Goal: Transaction & Acquisition: Purchase product/service

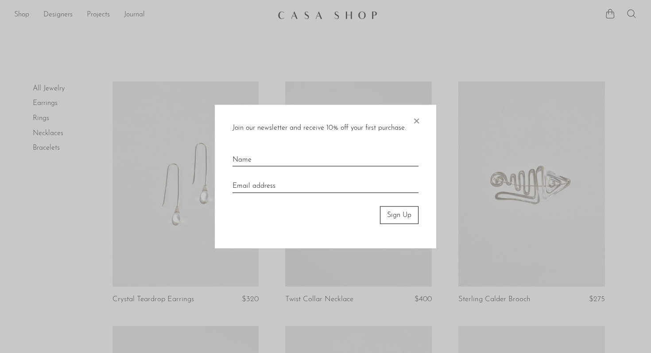
click at [417, 122] on span "×" at bounding box center [416, 119] width 9 height 28
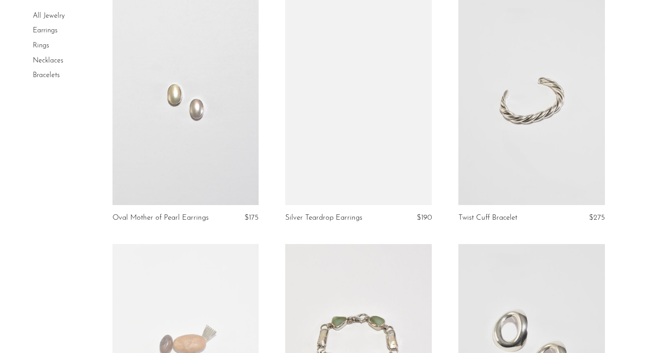
scroll to position [571, 0]
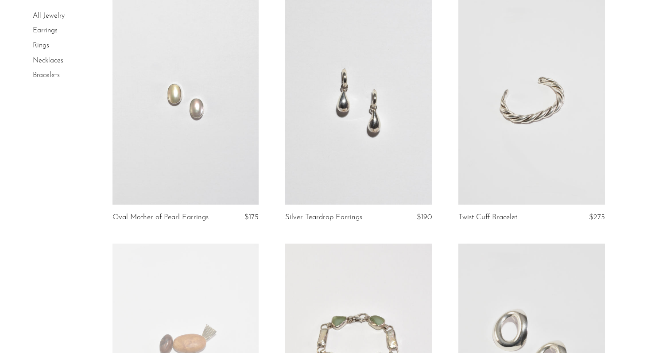
click at [332, 130] on link at bounding box center [358, 101] width 147 height 205
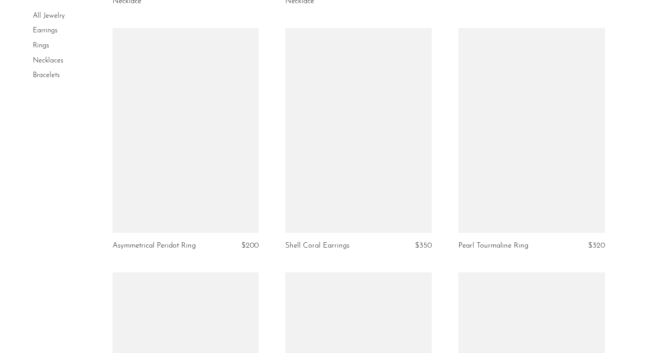
scroll to position [1781, 0]
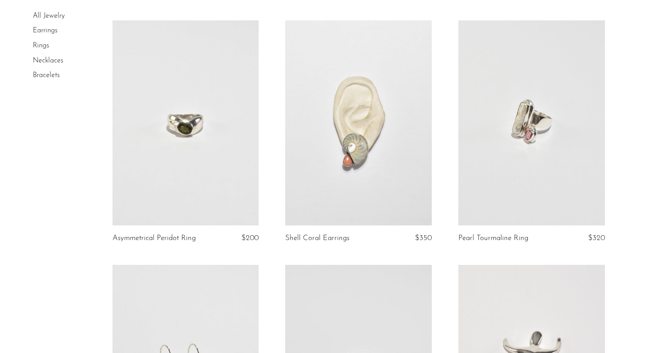
click at [499, 140] on link at bounding box center [532, 122] width 147 height 205
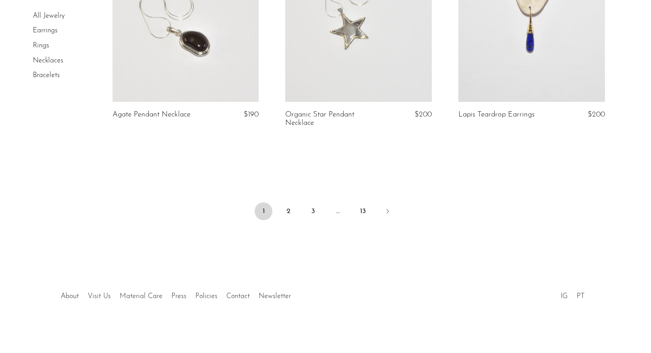
scroll to position [2885, 0]
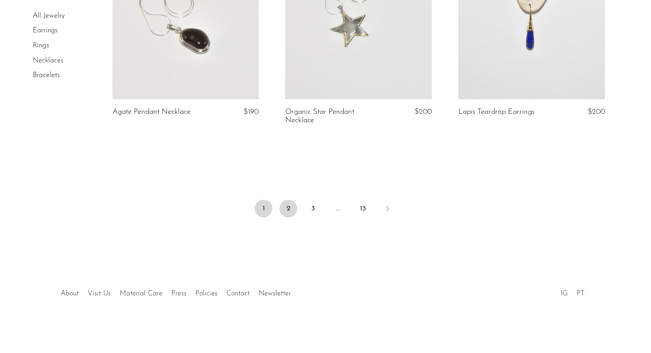
click at [289, 206] on link "2" at bounding box center [289, 209] width 18 height 18
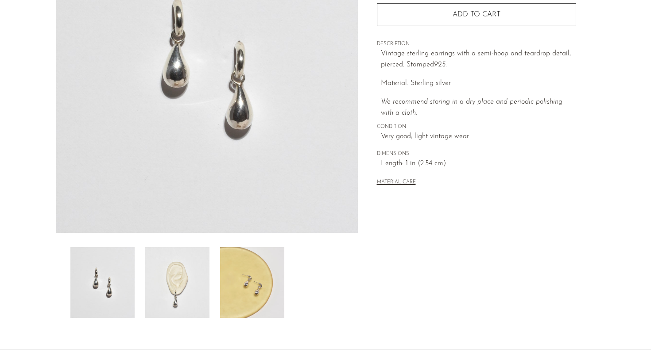
scroll to position [224, 0]
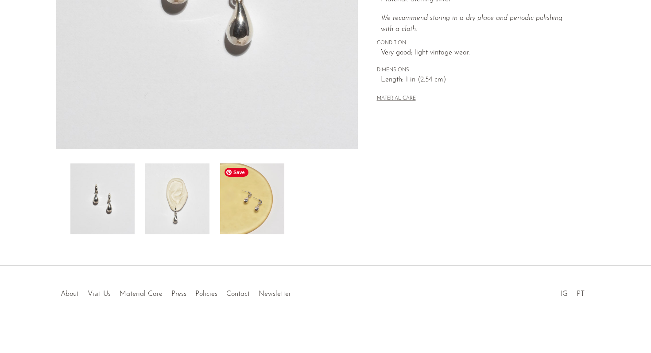
click at [250, 207] on img at bounding box center [252, 199] width 64 height 71
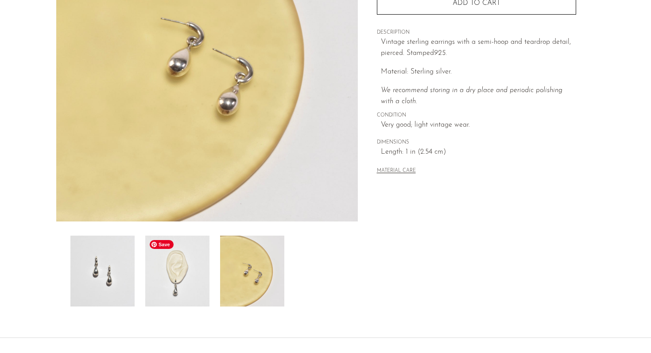
click at [199, 287] on img at bounding box center [177, 271] width 64 height 71
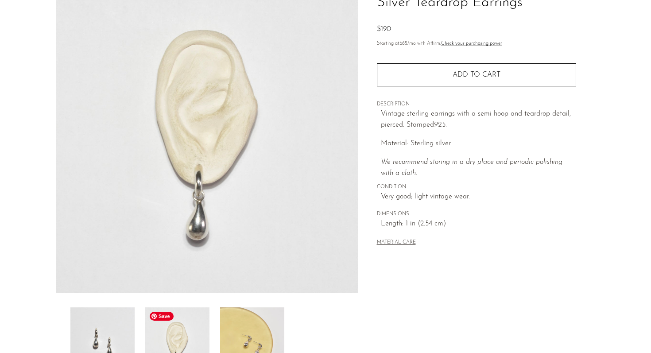
scroll to position [83, 0]
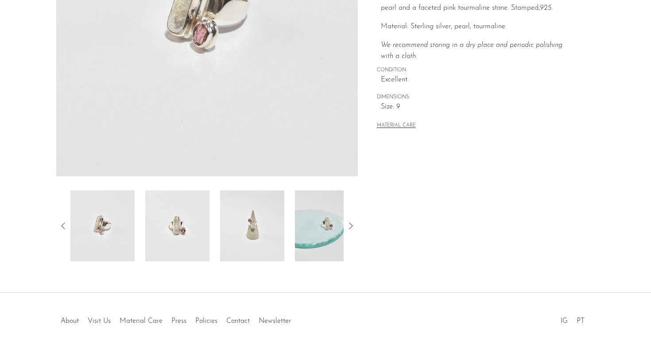
scroll to position [224, 0]
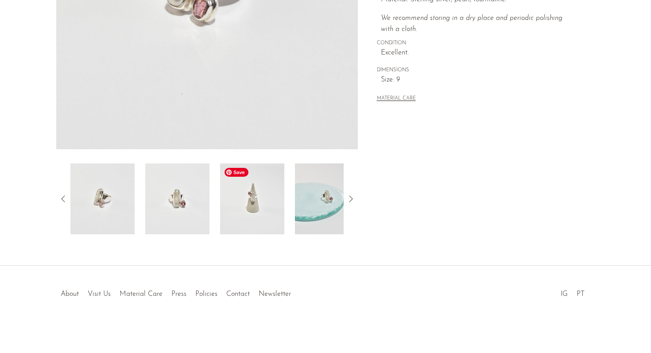
click at [252, 216] on img at bounding box center [252, 199] width 64 height 71
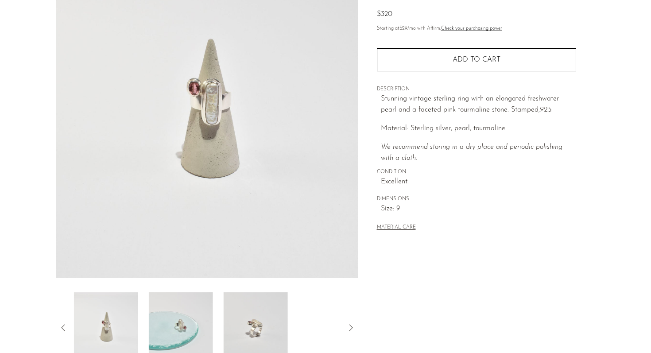
scroll to position [0, 0]
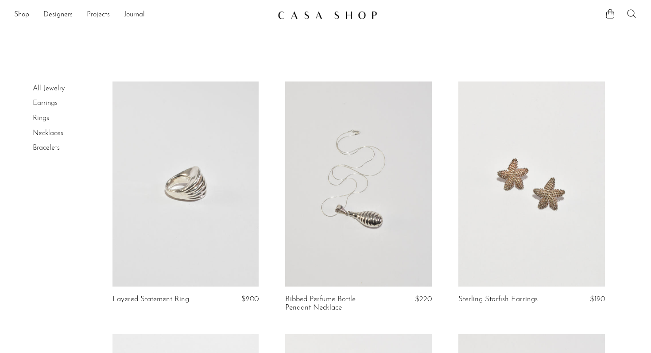
click at [54, 105] on link "Earrings" at bounding box center [45, 103] width 25 height 7
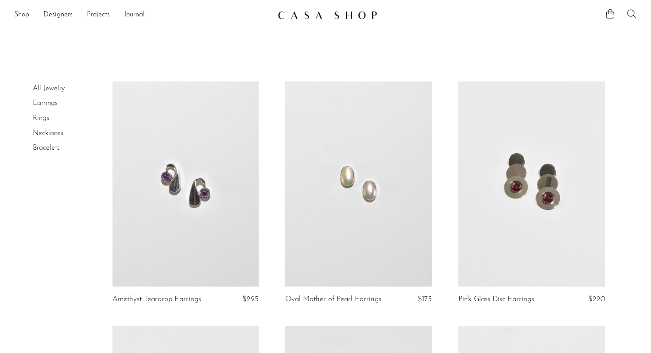
click at [43, 118] on link "Rings" at bounding box center [41, 118] width 16 height 7
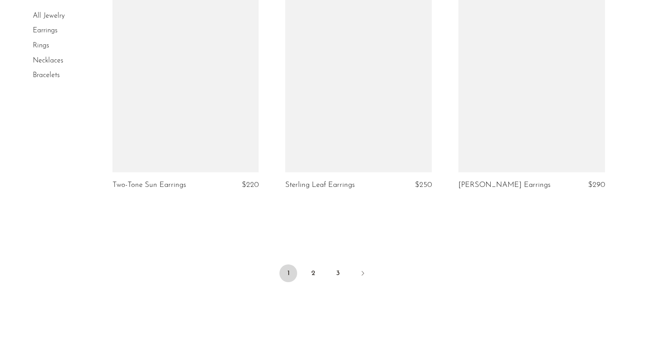
scroll to position [2835, 0]
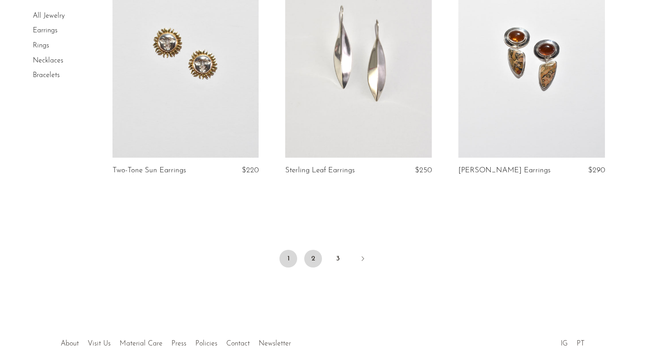
click at [319, 258] on link "2" at bounding box center [313, 259] width 18 height 18
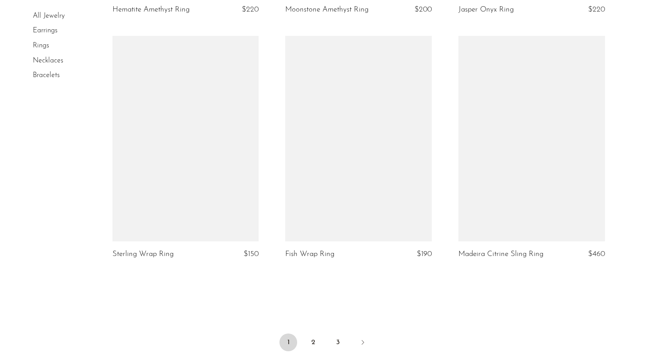
scroll to position [2760, 0]
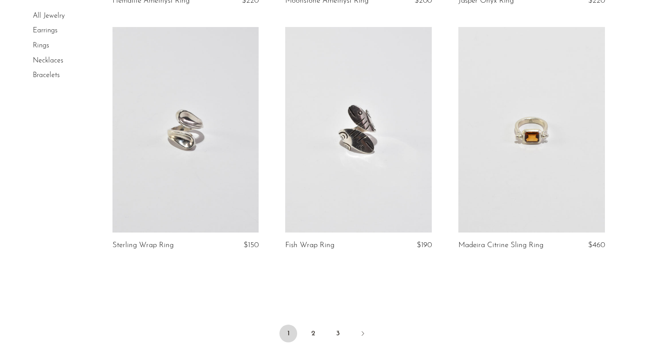
click at [387, 141] on link at bounding box center [358, 129] width 147 height 205
click at [308, 333] on link "2" at bounding box center [313, 334] width 18 height 18
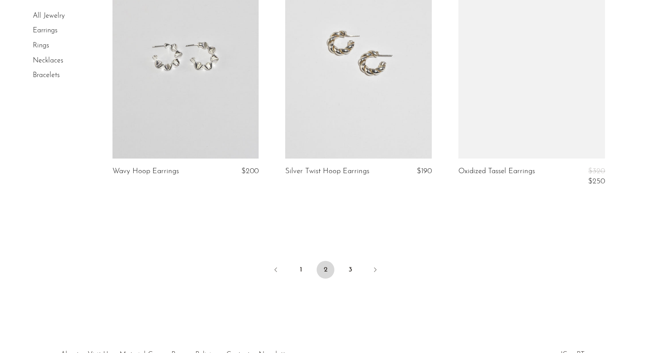
scroll to position [2901, 0]
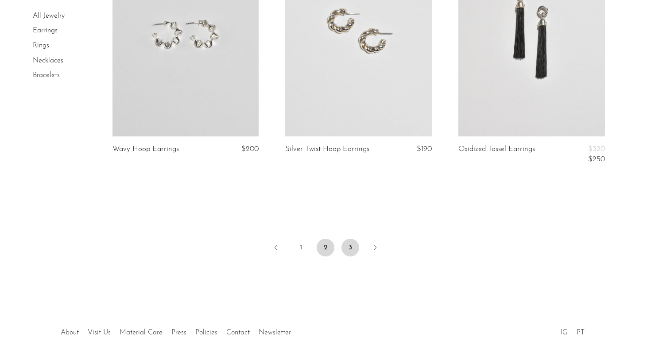
click at [351, 244] on link "3" at bounding box center [351, 248] width 18 height 18
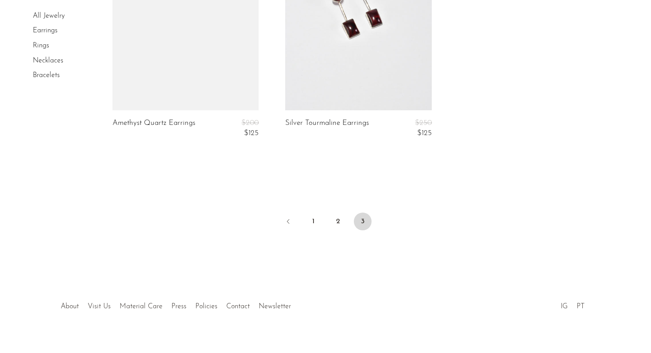
scroll to position [1448, 0]
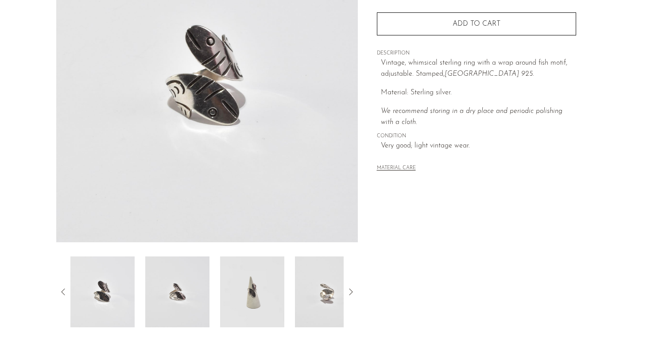
scroll to position [224, 0]
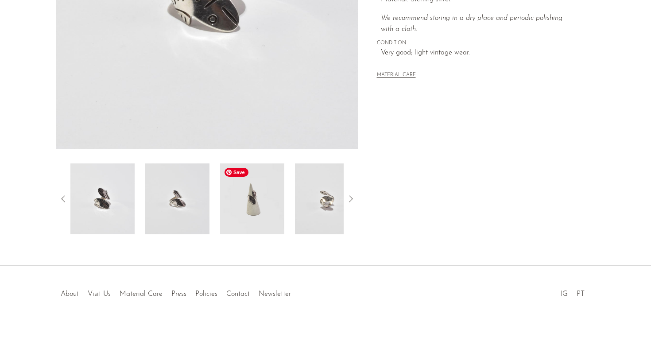
click at [255, 203] on img at bounding box center [252, 199] width 64 height 71
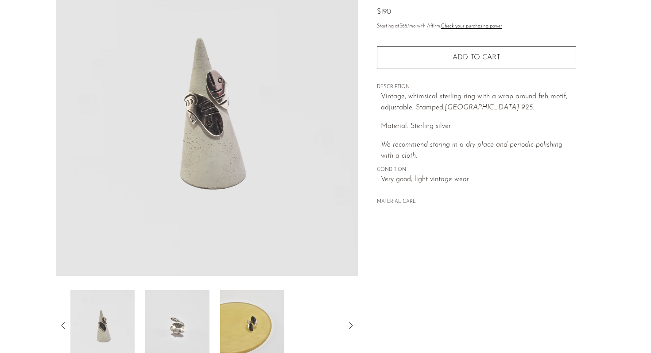
scroll to position [103, 0]
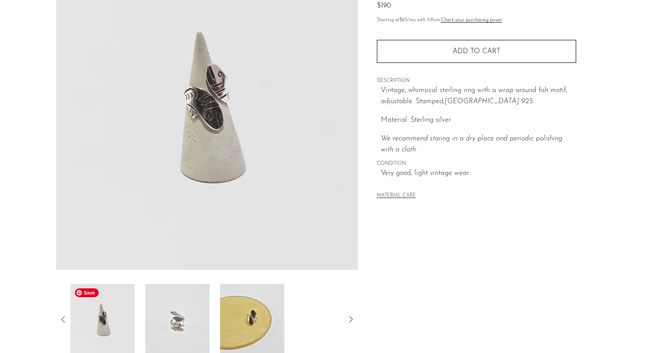
click at [130, 320] on img at bounding box center [102, 319] width 64 height 71
click at [119, 319] on img at bounding box center [102, 319] width 64 height 71
click at [235, 315] on img at bounding box center [252, 319] width 64 height 71
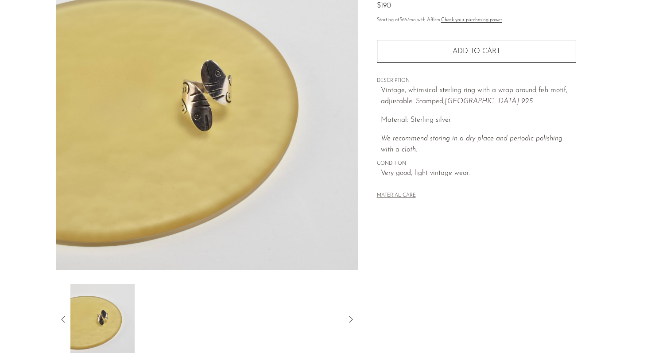
scroll to position [131, 0]
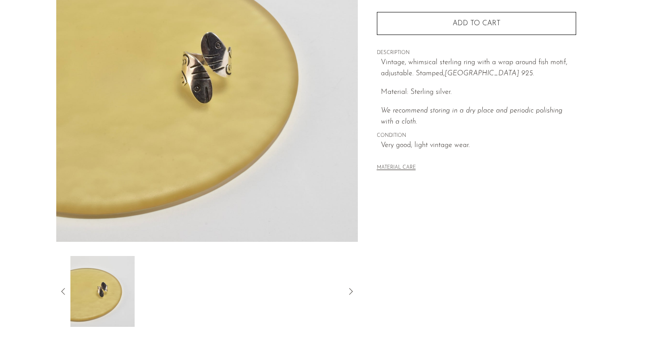
click at [65, 289] on icon at bounding box center [63, 291] width 11 height 11
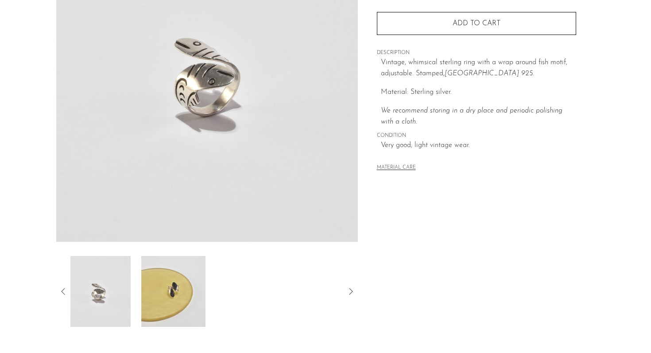
click at [65, 289] on icon at bounding box center [63, 291] width 11 height 11
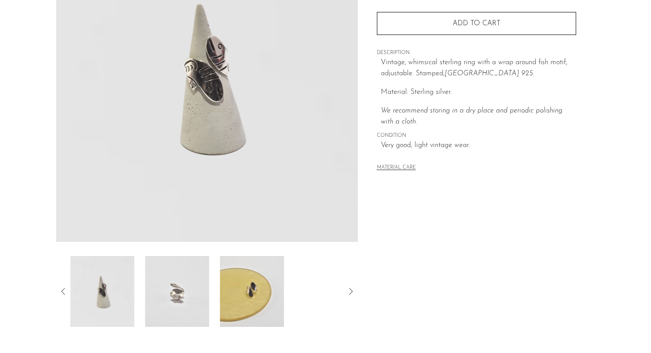
click at [65, 289] on icon at bounding box center [63, 291] width 11 height 11
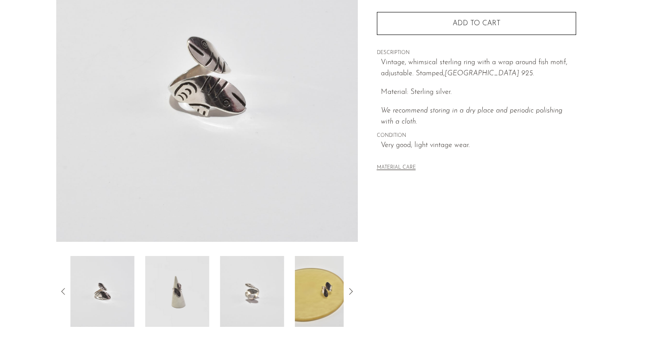
click at [65, 289] on icon at bounding box center [63, 291] width 11 height 11
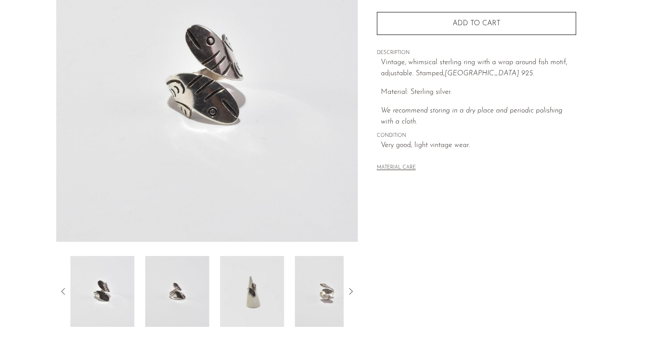
click at [65, 289] on icon at bounding box center [63, 291] width 11 height 11
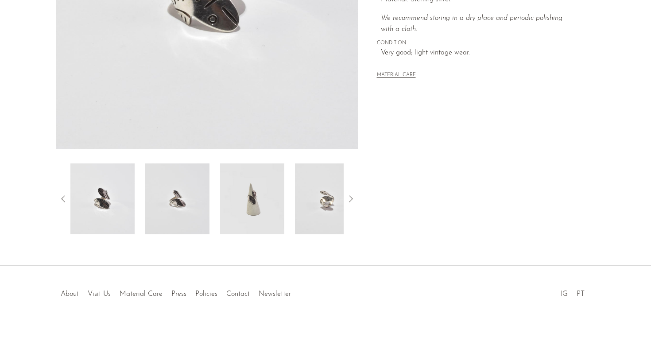
click at [566, 291] on link "IG" at bounding box center [564, 294] width 7 height 7
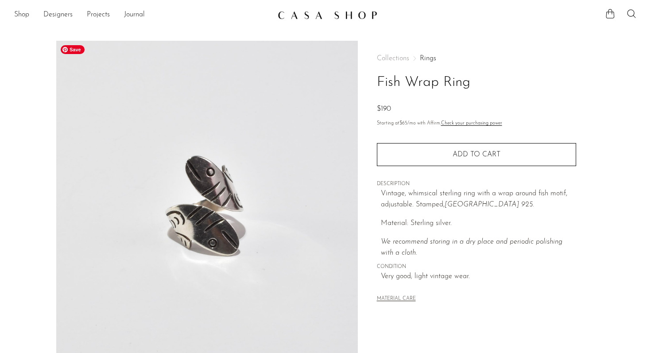
scroll to position [3, 0]
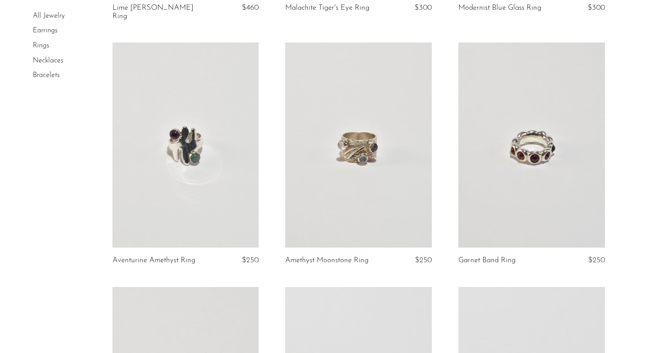
scroll to position [292, 0]
click at [136, 154] on link at bounding box center [186, 144] width 147 height 205
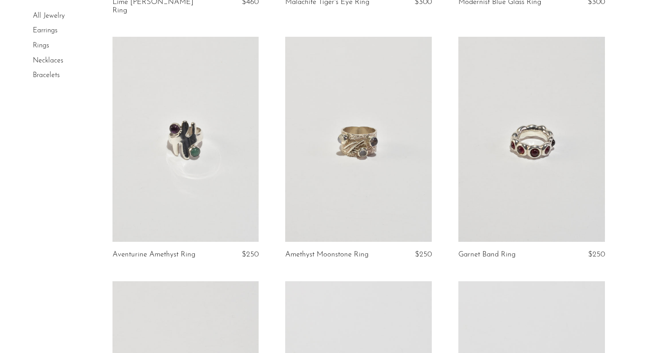
click at [527, 121] on link at bounding box center [532, 139] width 147 height 205
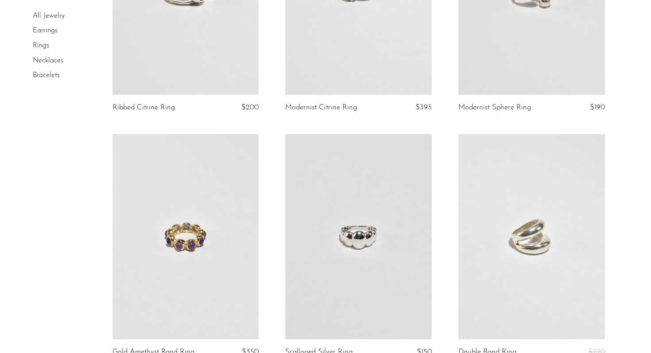
scroll to position [1666, 0]
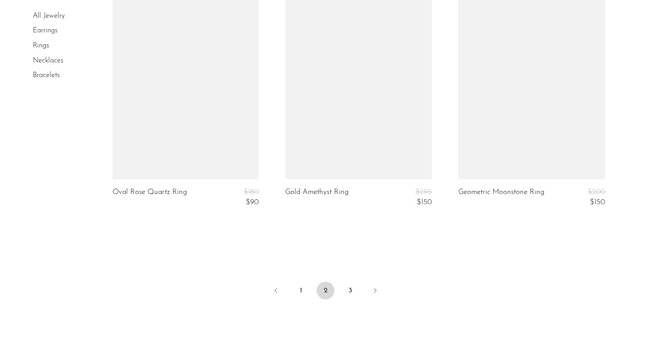
scroll to position [2895, 0]
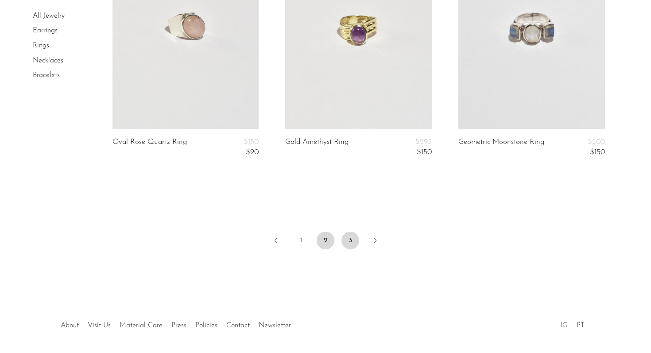
click at [351, 236] on link "3" at bounding box center [351, 241] width 18 height 18
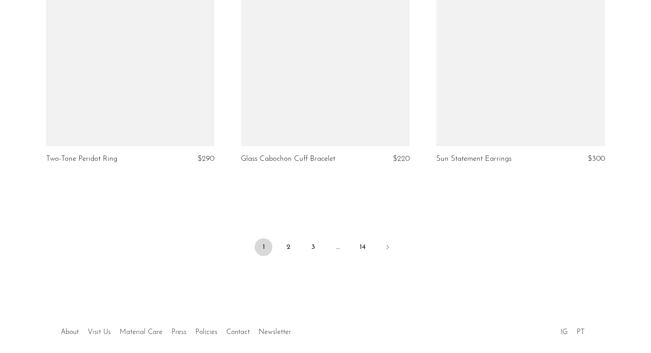
scroll to position [3266, 0]
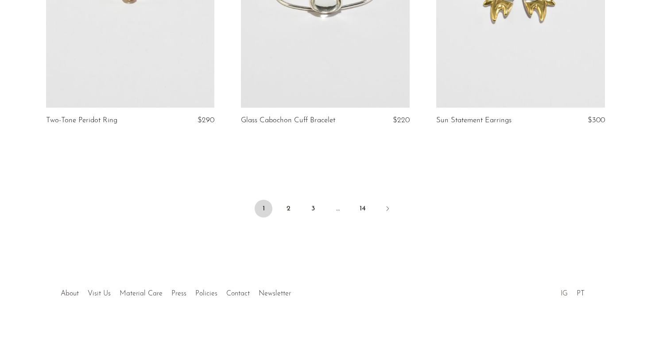
click at [562, 296] on link "IG" at bounding box center [564, 293] width 7 height 7
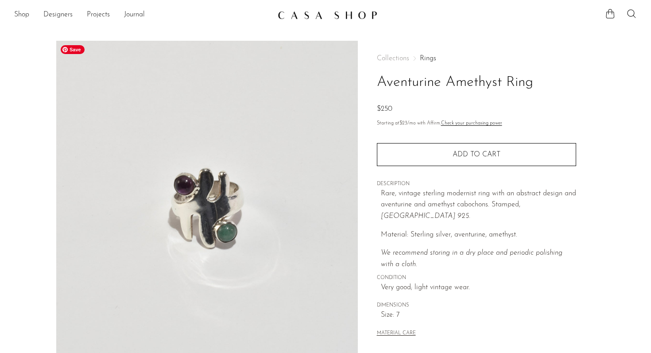
scroll to position [224, 0]
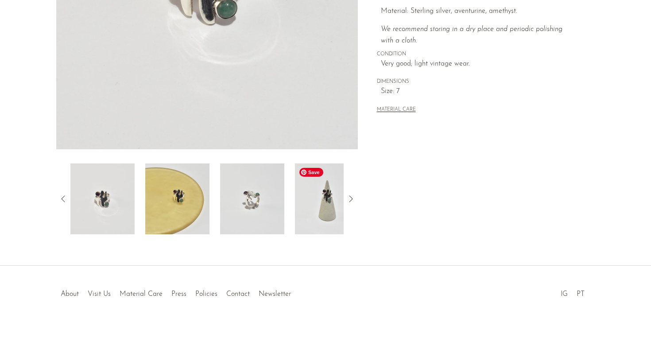
click at [318, 214] on img at bounding box center [327, 199] width 64 height 71
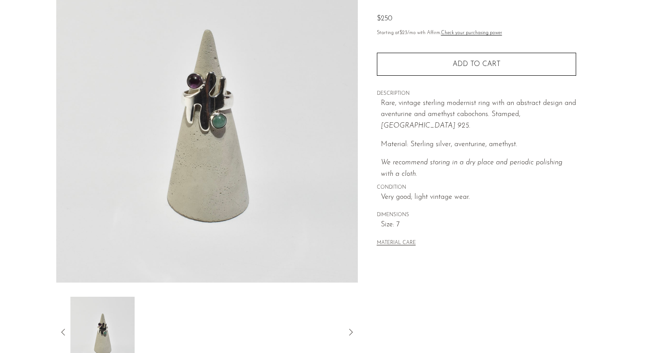
scroll to position [90, 0]
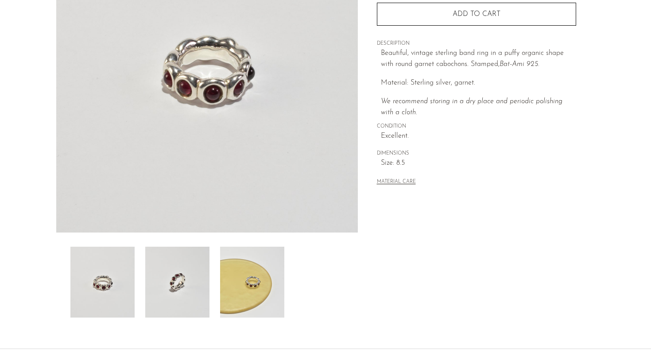
scroll to position [138, 0]
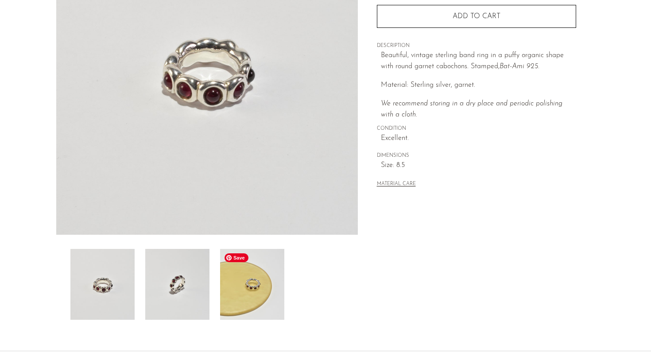
click at [257, 284] on img at bounding box center [252, 284] width 64 height 71
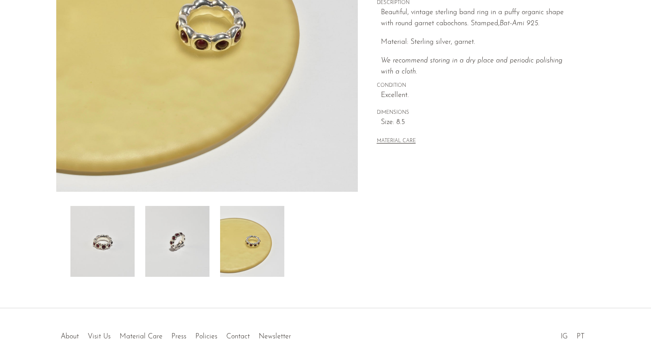
scroll to position [224, 0]
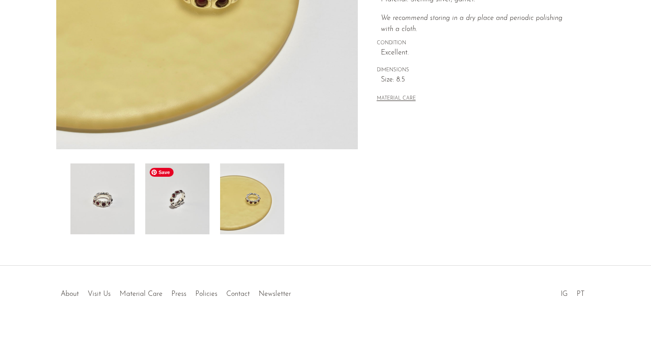
click at [179, 204] on img at bounding box center [177, 199] width 64 height 71
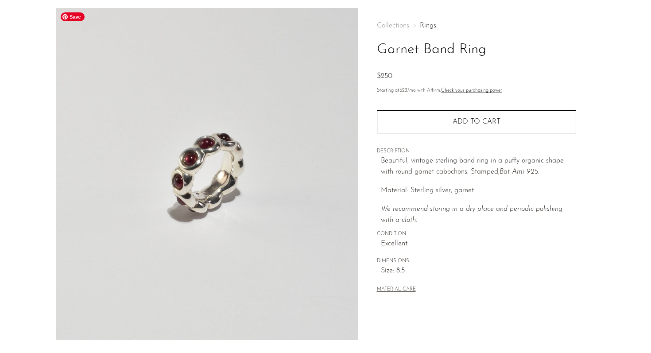
scroll to position [25, 0]
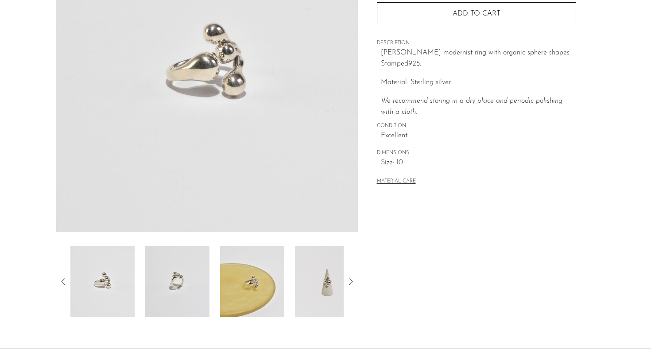
scroll to position [224, 0]
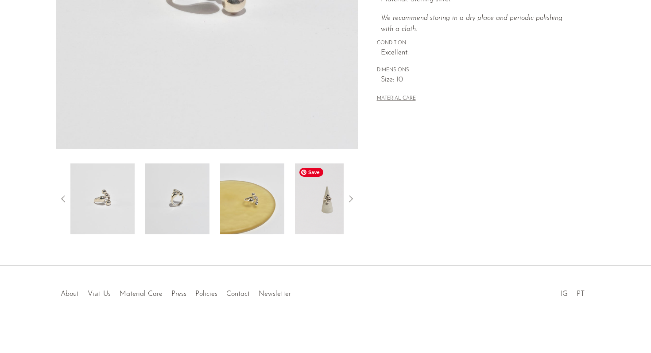
click at [314, 199] on img at bounding box center [327, 199] width 64 height 71
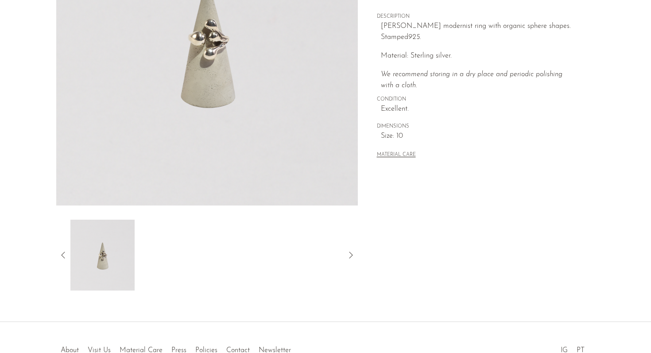
scroll to position [168, 0]
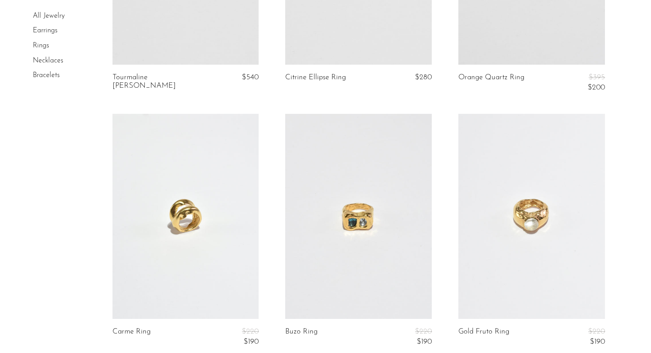
scroll to position [1277, 0]
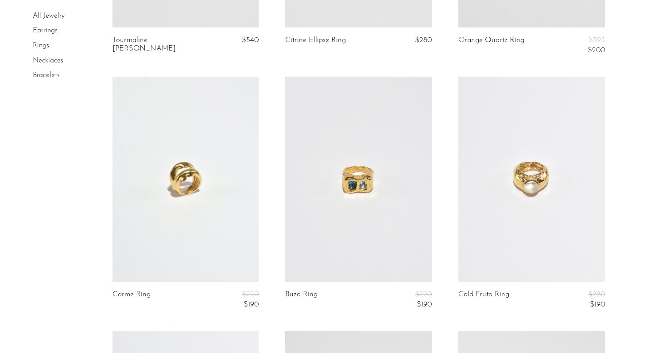
click at [362, 145] on link at bounding box center [358, 179] width 147 height 205
click at [168, 218] on link at bounding box center [186, 179] width 147 height 205
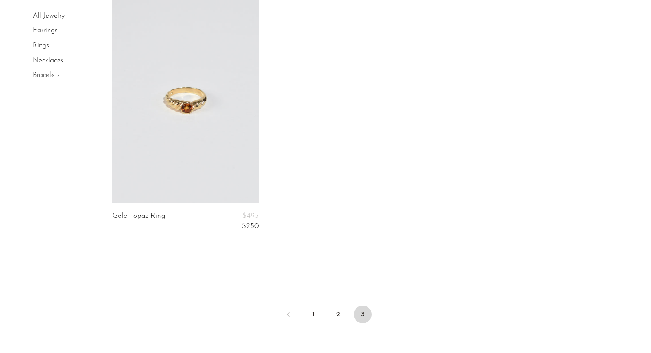
scroll to position [2127, 0]
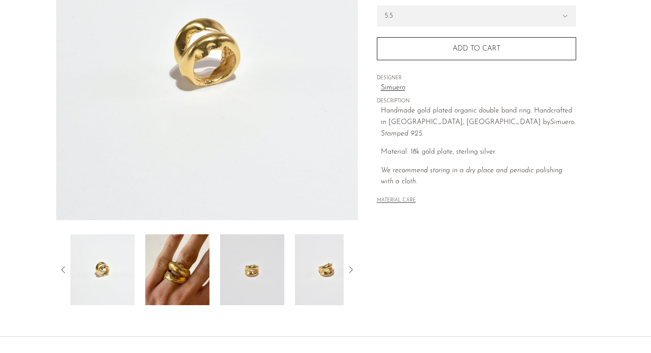
scroll to position [224, 0]
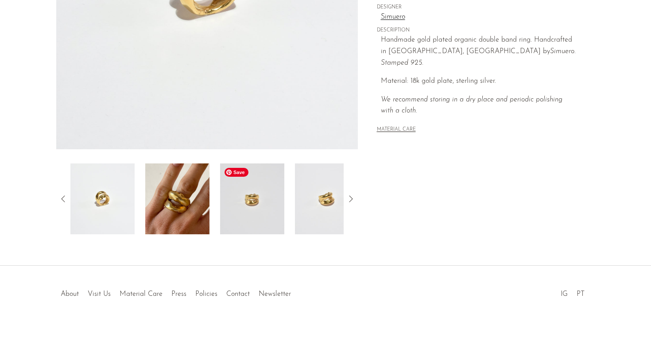
click at [181, 212] on img at bounding box center [177, 199] width 64 height 71
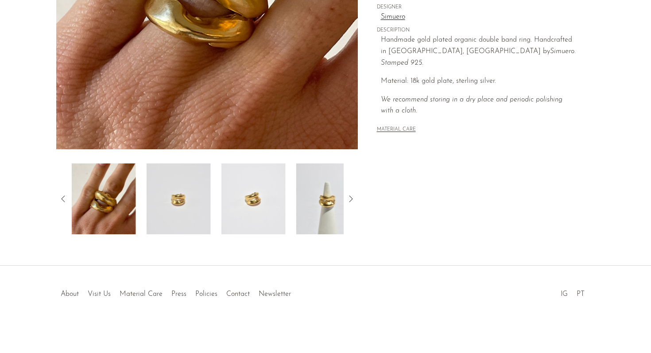
scroll to position [42, 0]
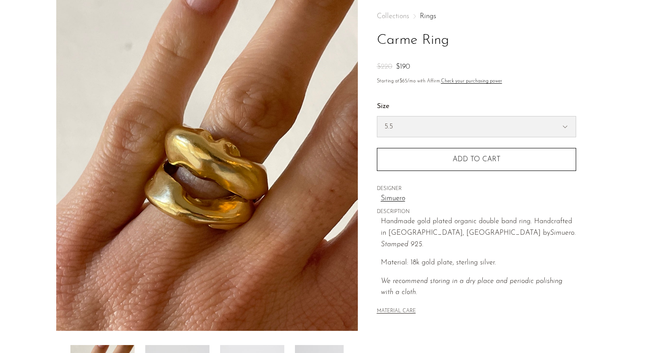
click at [428, 128] on select "5.5 6.5 7" at bounding box center [477, 127] width 199 height 20
click at [378, 117] on select "5.5 6.5 7" at bounding box center [477, 127] width 199 height 20
select select "6.5"
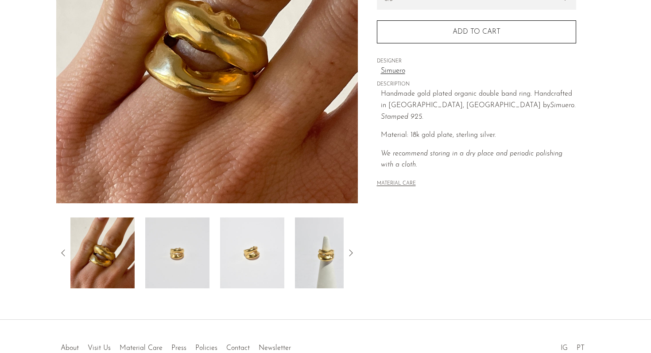
scroll to position [224, 0]
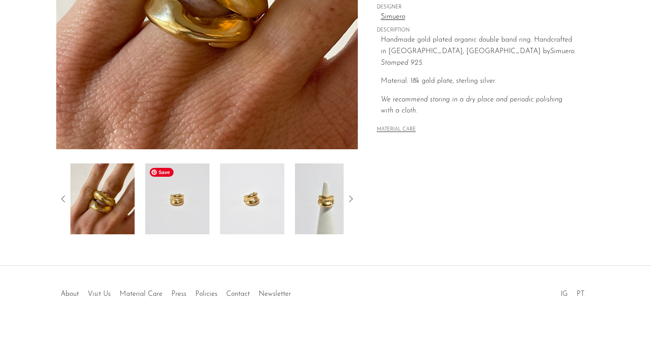
click at [191, 220] on img at bounding box center [177, 199] width 64 height 71
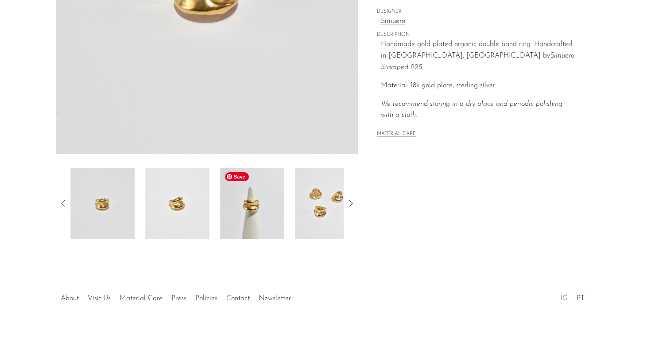
click at [252, 219] on img at bounding box center [252, 203] width 64 height 71
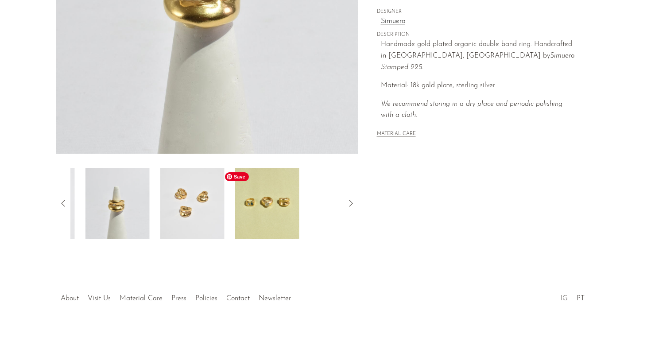
scroll to position [63, 0]
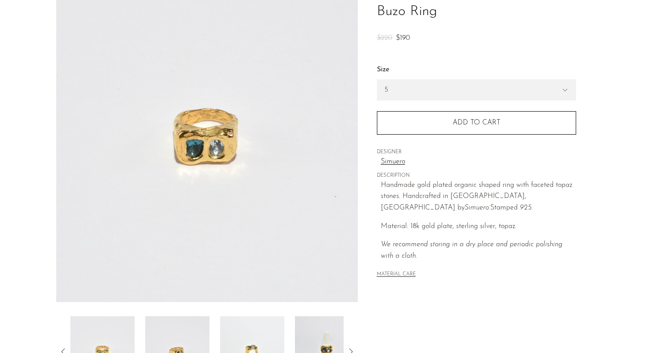
scroll to position [82, 0]
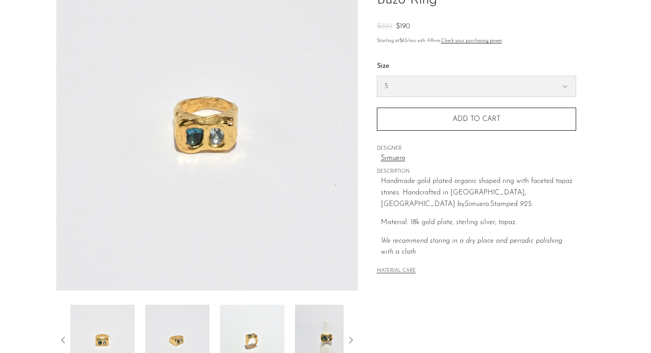
click at [446, 84] on select "5 6 7" at bounding box center [477, 86] width 199 height 20
click at [378, 76] on select "5 6 7" at bounding box center [477, 86] width 199 height 20
select select "6"
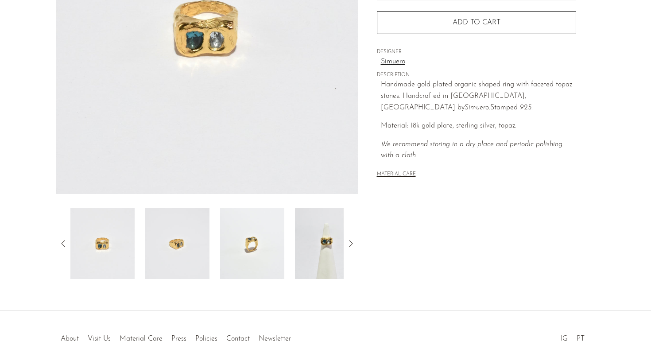
scroll to position [224, 0]
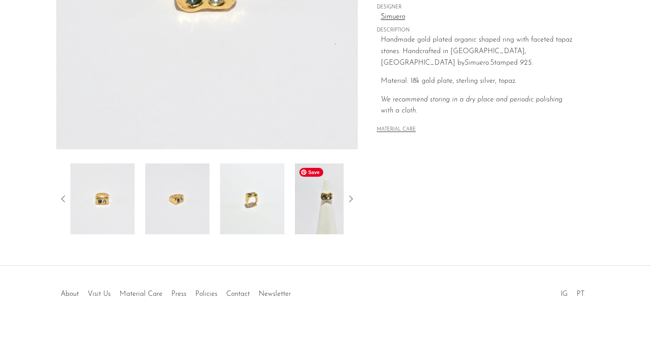
click at [327, 194] on img at bounding box center [327, 199] width 64 height 71
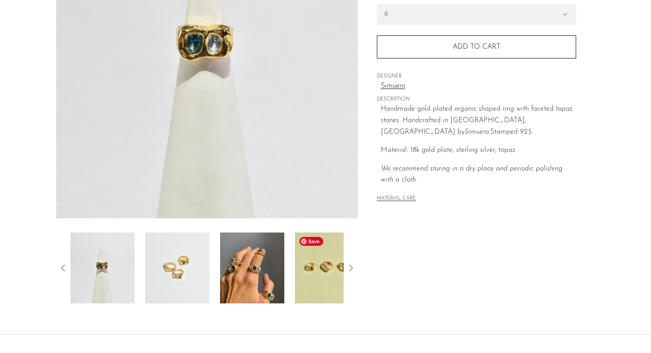
click at [265, 280] on img at bounding box center [252, 268] width 64 height 71
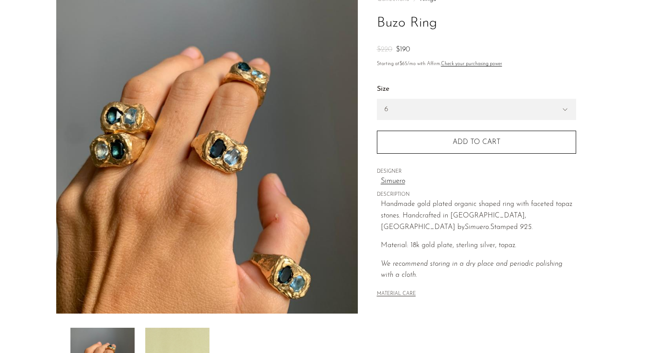
scroll to position [60, 0]
